Goal: Navigation & Orientation: Find specific page/section

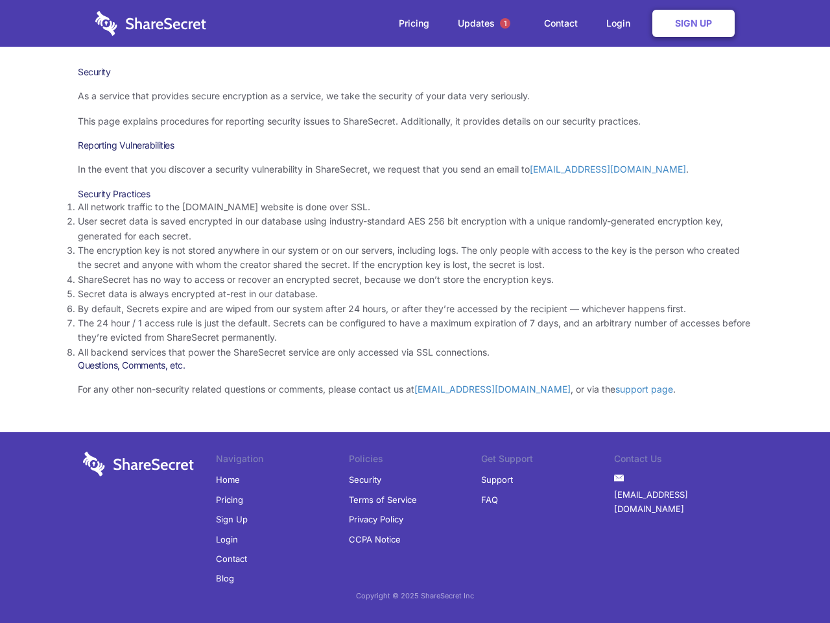
click at [415, 311] on li "By default, Secrets expire and are wiped from our system after 24 hours, or aft…" at bounding box center [415, 309] width 675 height 14
click at [505, 23] on span "1" at bounding box center [505, 23] width 10 height 10
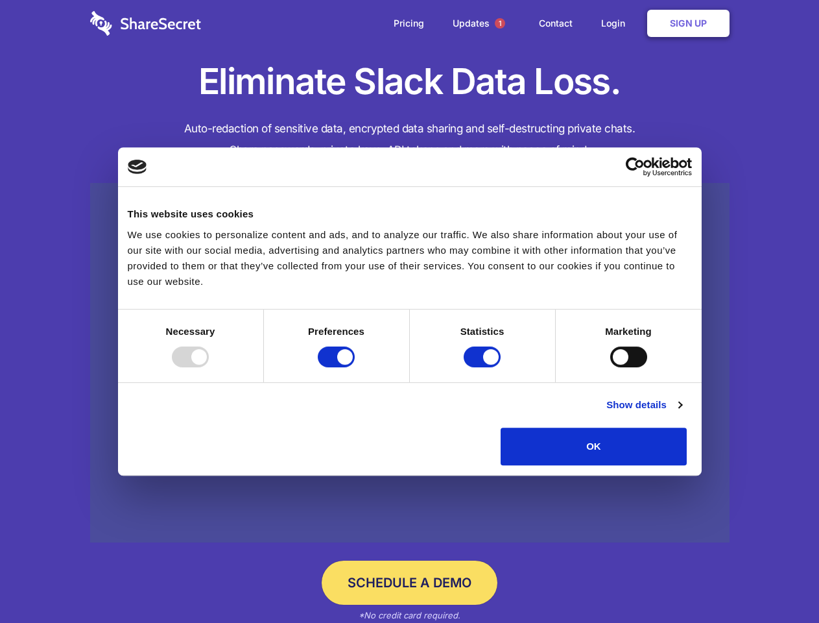
click at [209, 367] on div at bounding box center [190, 356] width 37 height 21
click at [355, 367] on input "Preferences" at bounding box center [336, 356] width 37 height 21
checkbox input "false"
click at [484, 367] on input "Statistics" at bounding box center [482, 356] width 37 height 21
checkbox input "false"
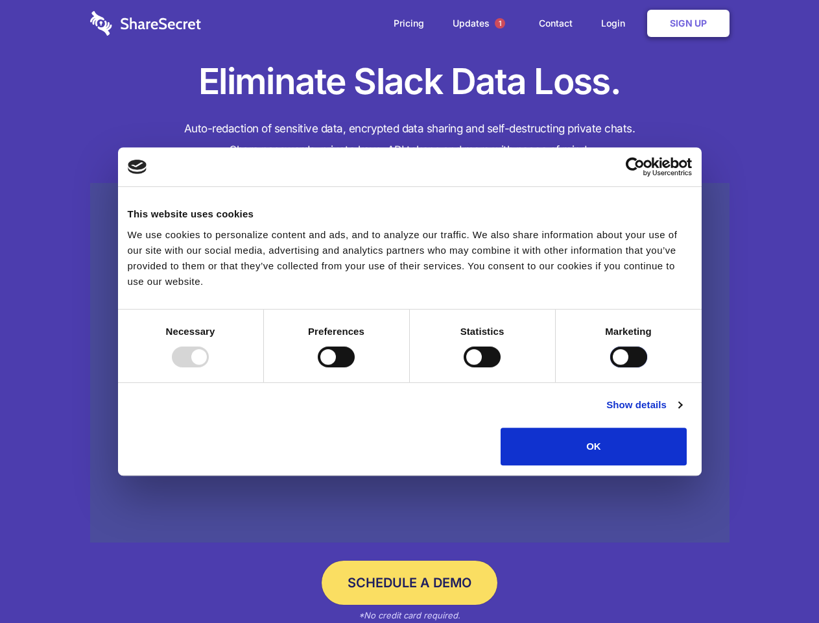
click at [610, 367] on input "Marketing" at bounding box center [628, 356] width 37 height 21
checkbox input "true"
click at [682, 412] on link "Show details" at bounding box center [643, 405] width 75 height 16
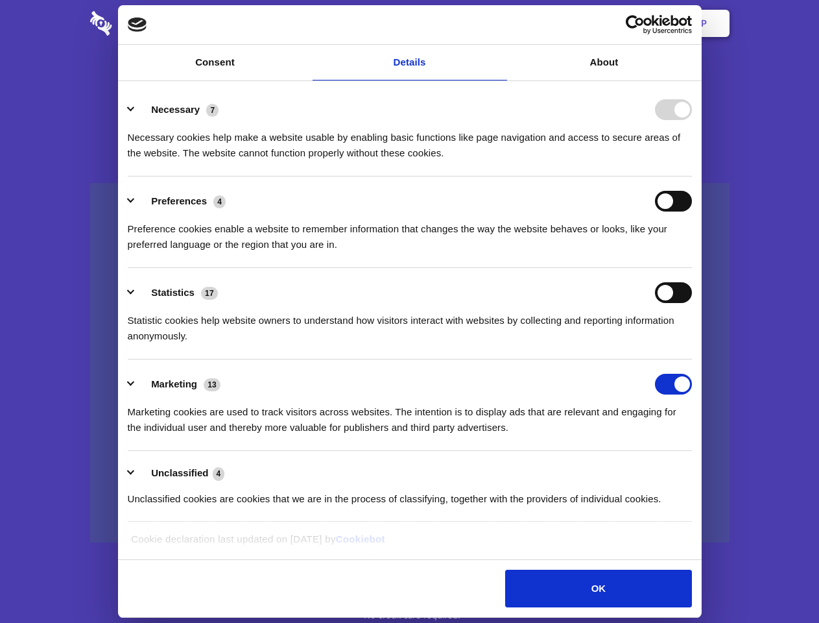
click at [692, 176] on li "Necessary 7 Necessary cookies help make a website usable by enabling basic func…" at bounding box center [410, 130] width 564 height 91
click at [499, 23] on span "1" at bounding box center [500, 23] width 10 height 10
